Goal: Complete application form: Complete application form

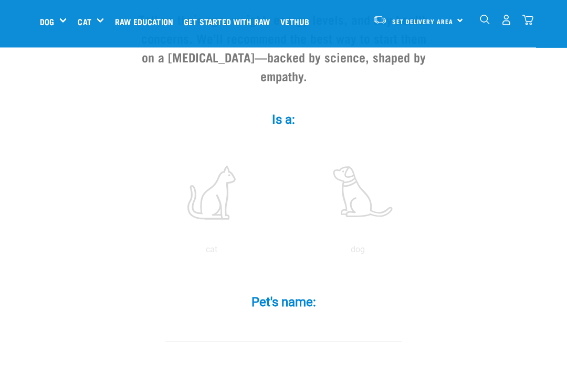
scroll to position [133, 0]
click at [212, 207] on label at bounding box center [212, 192] width 142 height 89
click at [139, 253] on input "radio" at bounding box center [139, 253] width 0 height 0
radio input "true"
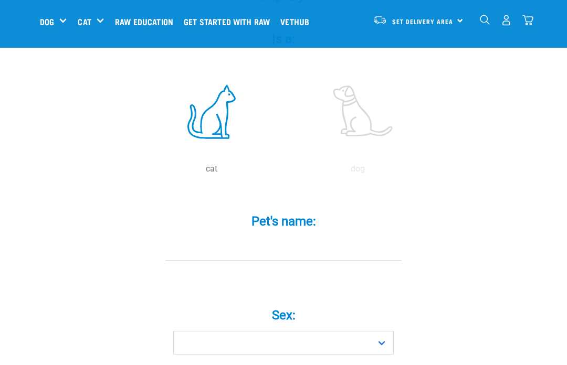
scroll to position [215, 0]
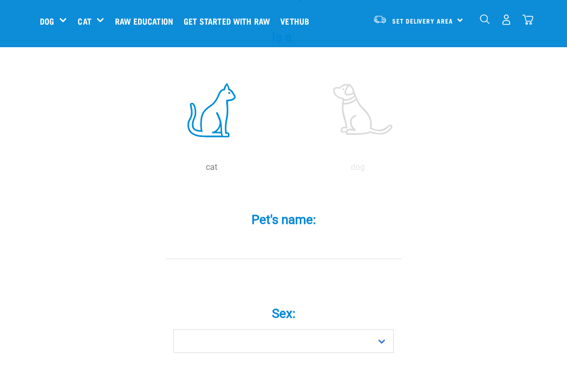
click at [346, 260] on input "Pet's name: *" at bounding box center [283, 248] width 236 height 24
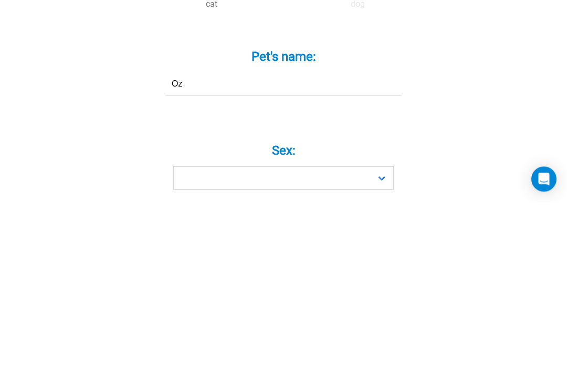
type input "Oz"
click at [288, 305] on label "Sex: *" at bounding box center [283, 314] width 315 height 19
click at [288, 330] on select "Boy Girl" at bounding box center [283, 342] width 221 height 24
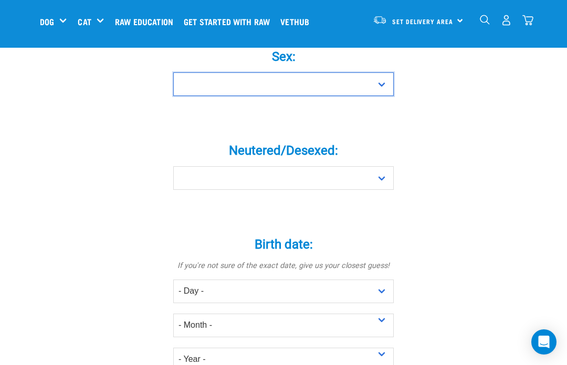
select select "girl"
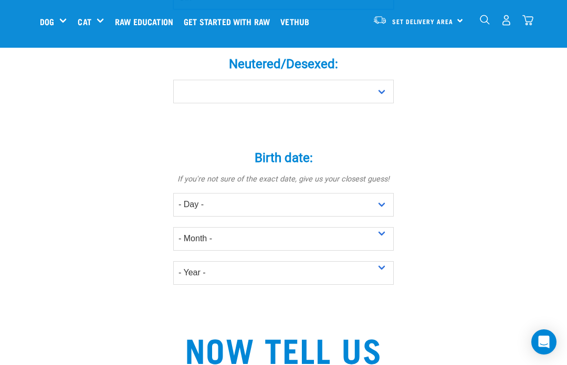
scroll to position [603, 0]
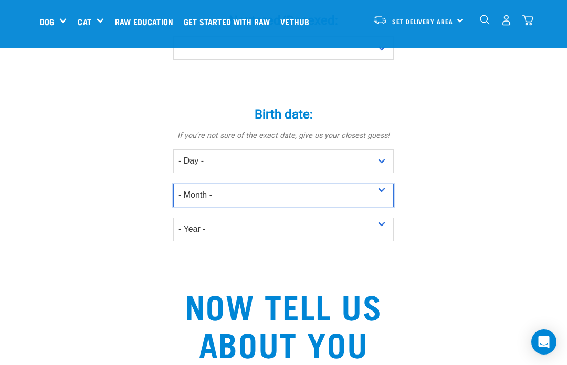
click at [390, 205] on select "- Month - January February March April May June July August September October N…" at bounding box center [283, 196] width 221 height 24
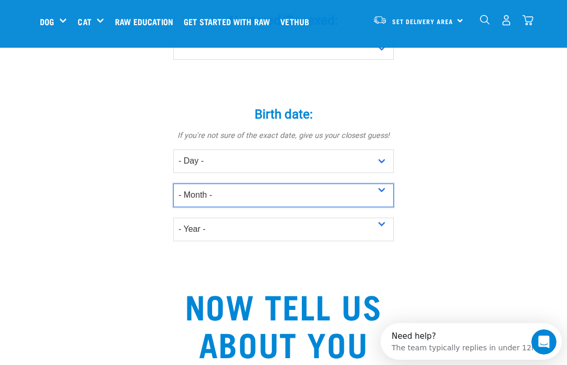
select select "April"
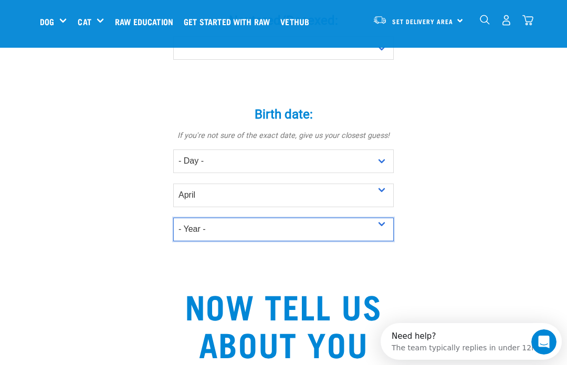
click at [387, 239] on select "- Year - 2025 2024 2023 2022 2021 2020 2019 2018 2017 2016 2015 2014 2013 2012" at bounding box center [283, 230] width 221 height 24
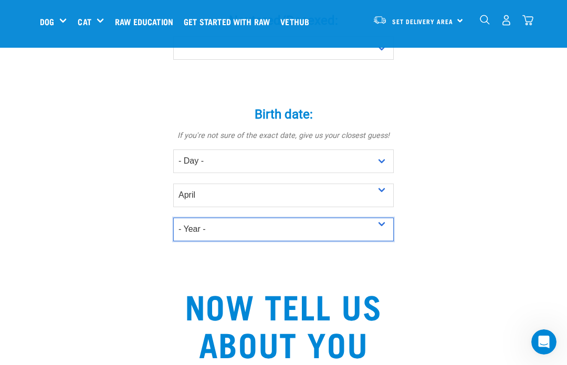
select select "2016"
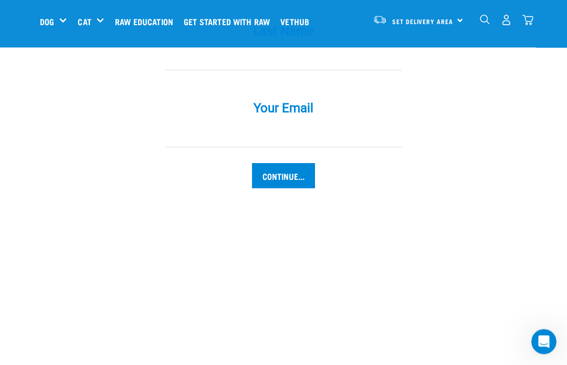
click at [297, 186] on input "Continue..." at bounding box center [283, 176] width 63 height 25
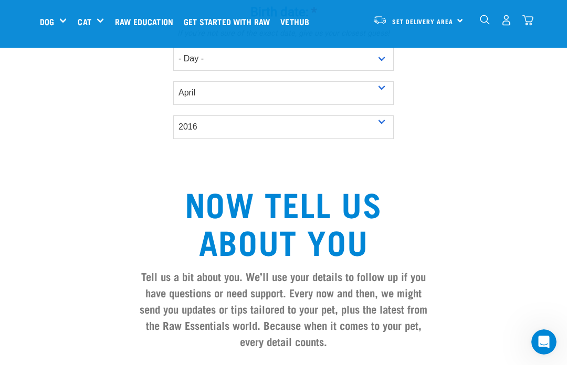
scroll to position [638, 0]
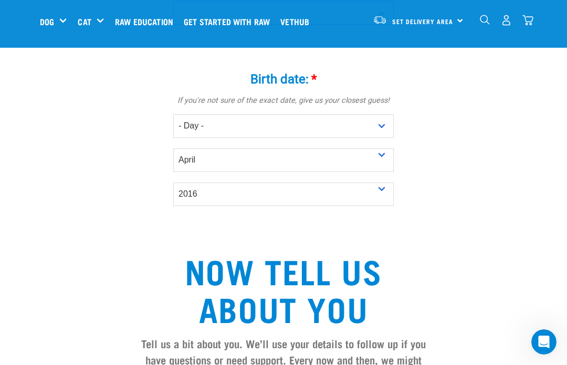
select select "no"
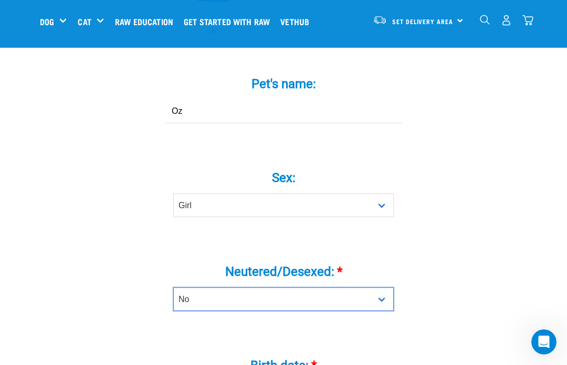
scroll to position [350, 0]
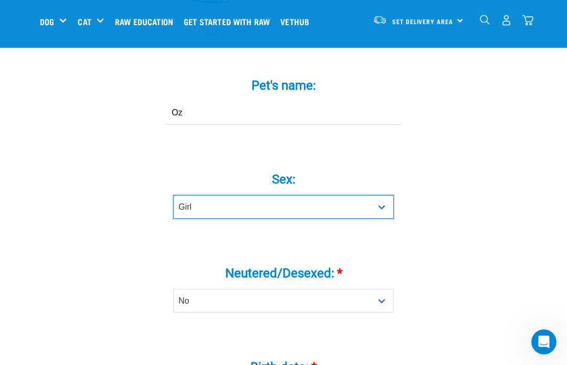
click at [380, 219] on select "Boy Girl" at bounding box center [283, 207] width 221 height 24
select select "boy"
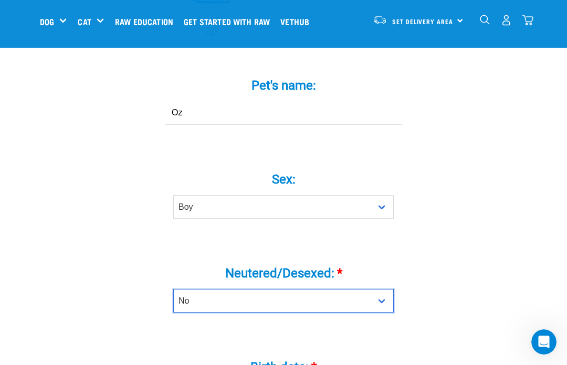
click at [380, 313] on select "Yes No" at bounding box center [283, 301] width 221 height 24
select select "yes"
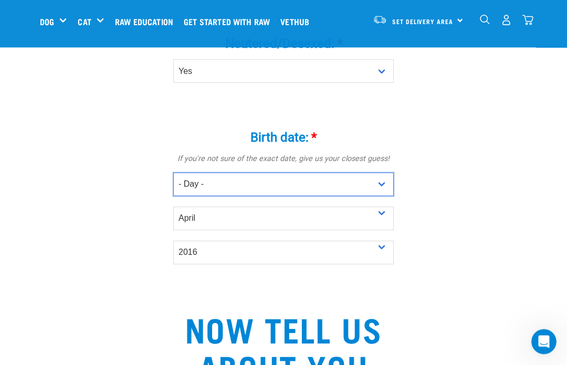
click at [389, 197] on select "- Day - 1 2 3 4 5 6 7 8 9 10 11 12 13 14 15 16 17 18 19 20 21 22 23 24 25 26 27" at bounding box center [283, 185] width 221 height 24
select select "7"
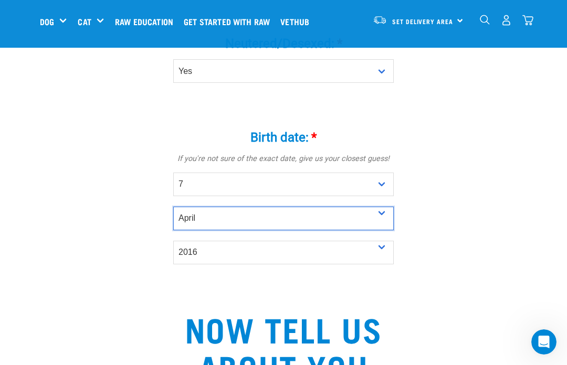
click at [389, 230] on select "- Month - January February March April May June July August September October N…" at bounding box center [283, 219] width 221 height 24
select select "March"
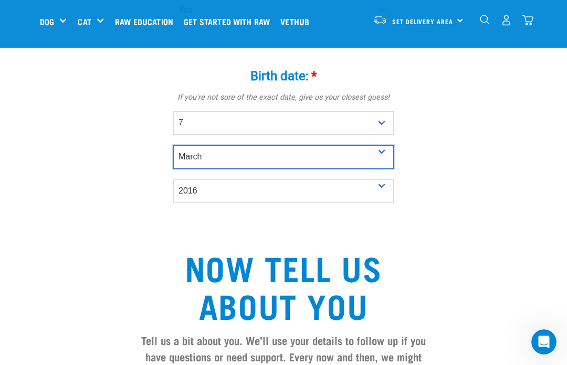
scroll to position [630, 0]
